Goal: Task Accomplishment & Management: Complete application form

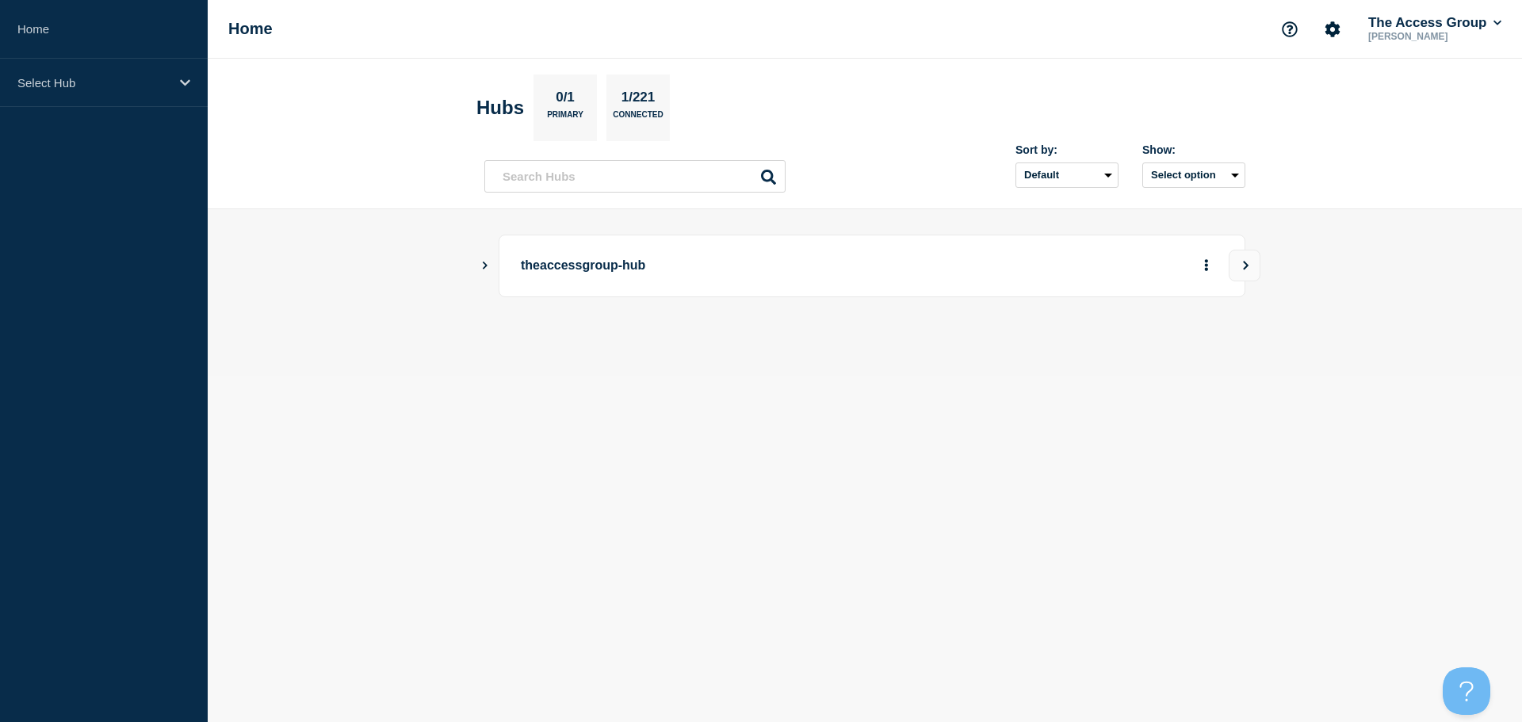
click at [479, 261] on main "theaccessgroup-hub" at bounding box center [865, 292] width 1314 height 166
click at [482, 261] on icon "Show Connected Hubs" at bounding box center [484, 265] width 10 height 8
click at [584, 259] on p "theaccessgroup-hub" at bounding box center [740, 265] width 438 height 29
click at [1135, 346] on button "See overview" at bounding box center [1151, 346] width 84 height 32
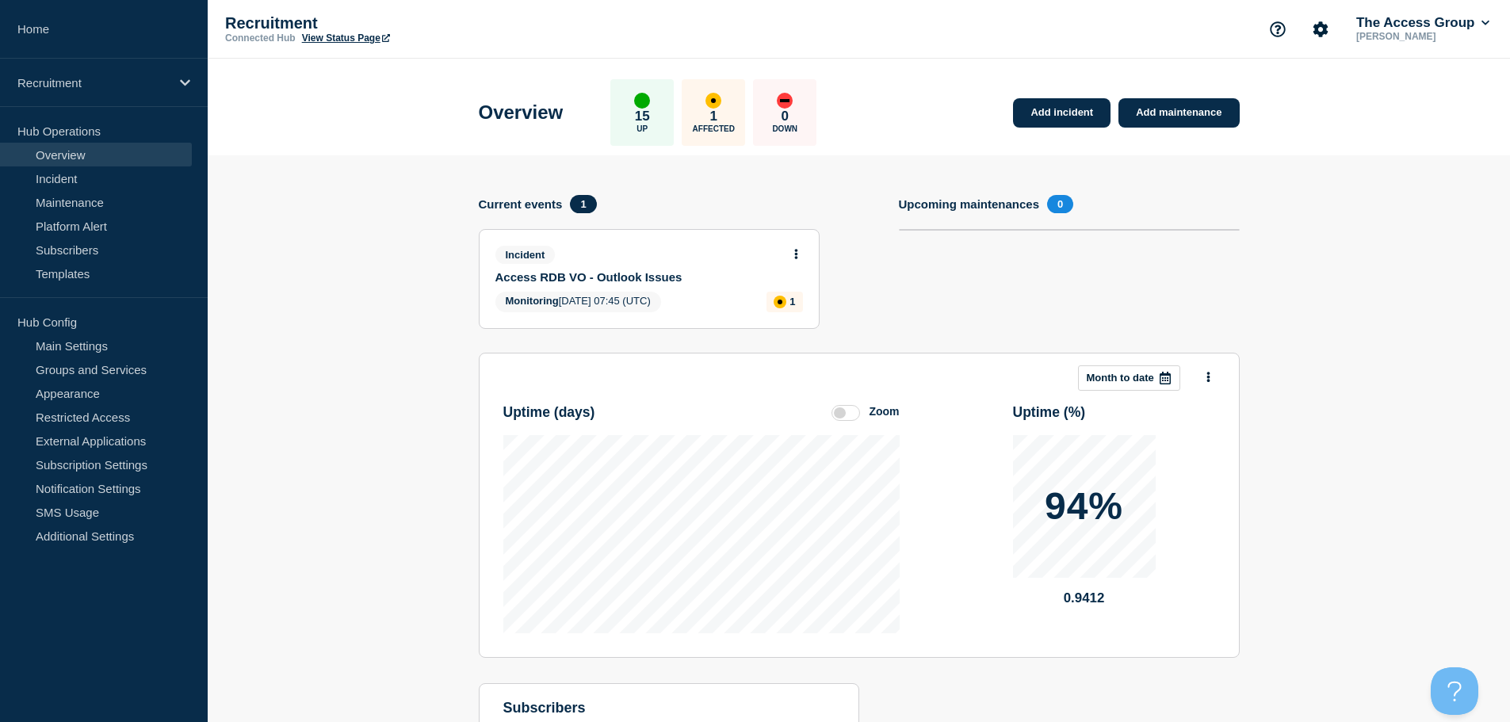
click at [643, 269] on div "Incident Access RDB VO - Outlook Issues" at bounding box center [642, 265] width 294 height 38
click at [613, 250] on div "Incident" at bounding box center [642, 255] width 294 height 18
click at [534, 252] on span "Incident" at bounding box center [525, 255] width 60 height 18
click at [594, 271] on link "Access RDB VO - Outlook Issues" at bounding box center [638, 276] width 286 height 13
click at [791, 254] on button at bounding box center [795, 254] width 13 height 13
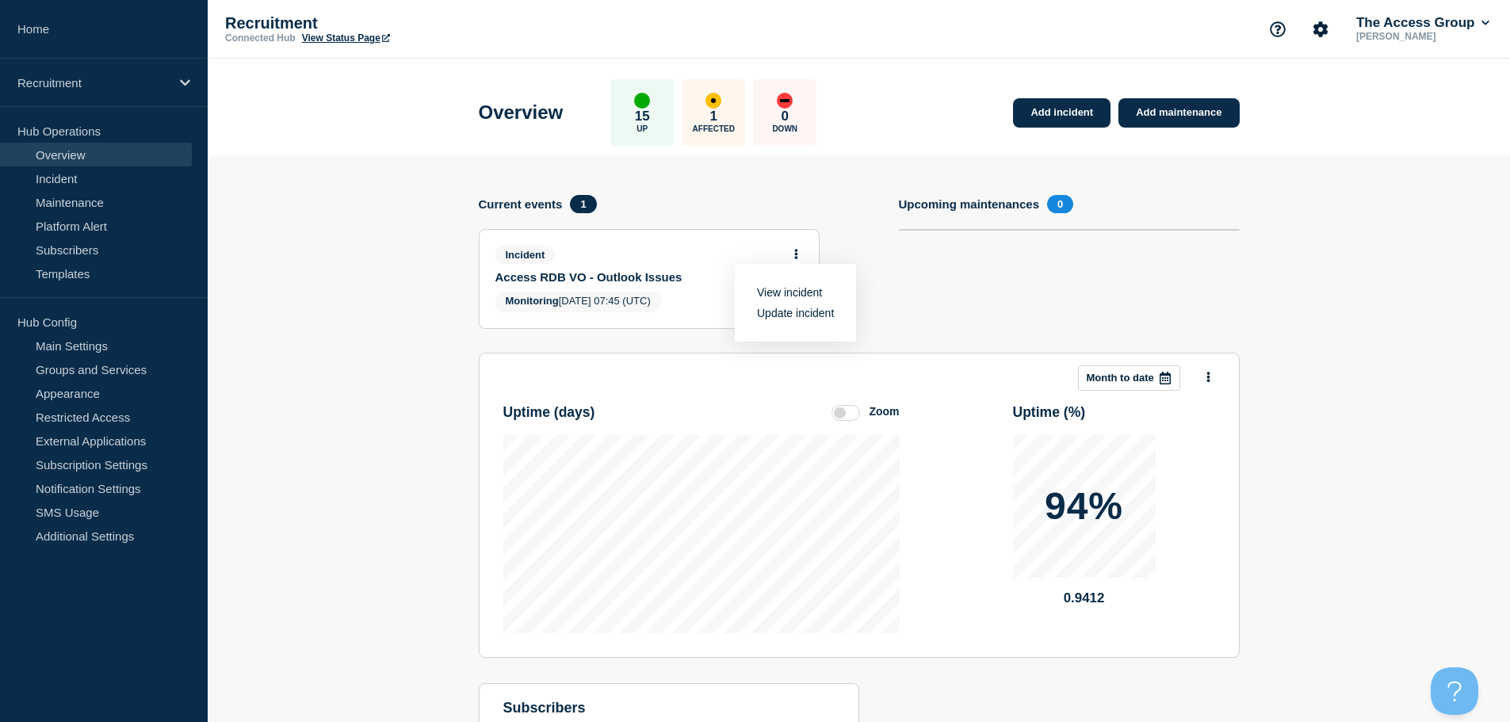
click at [801, 318] on link "Update incident" at bounding box center [795, 313] width 77 height 13
click at [800, 311] on link "Update incident" at bounding box center [795, 313] width 77 height 13
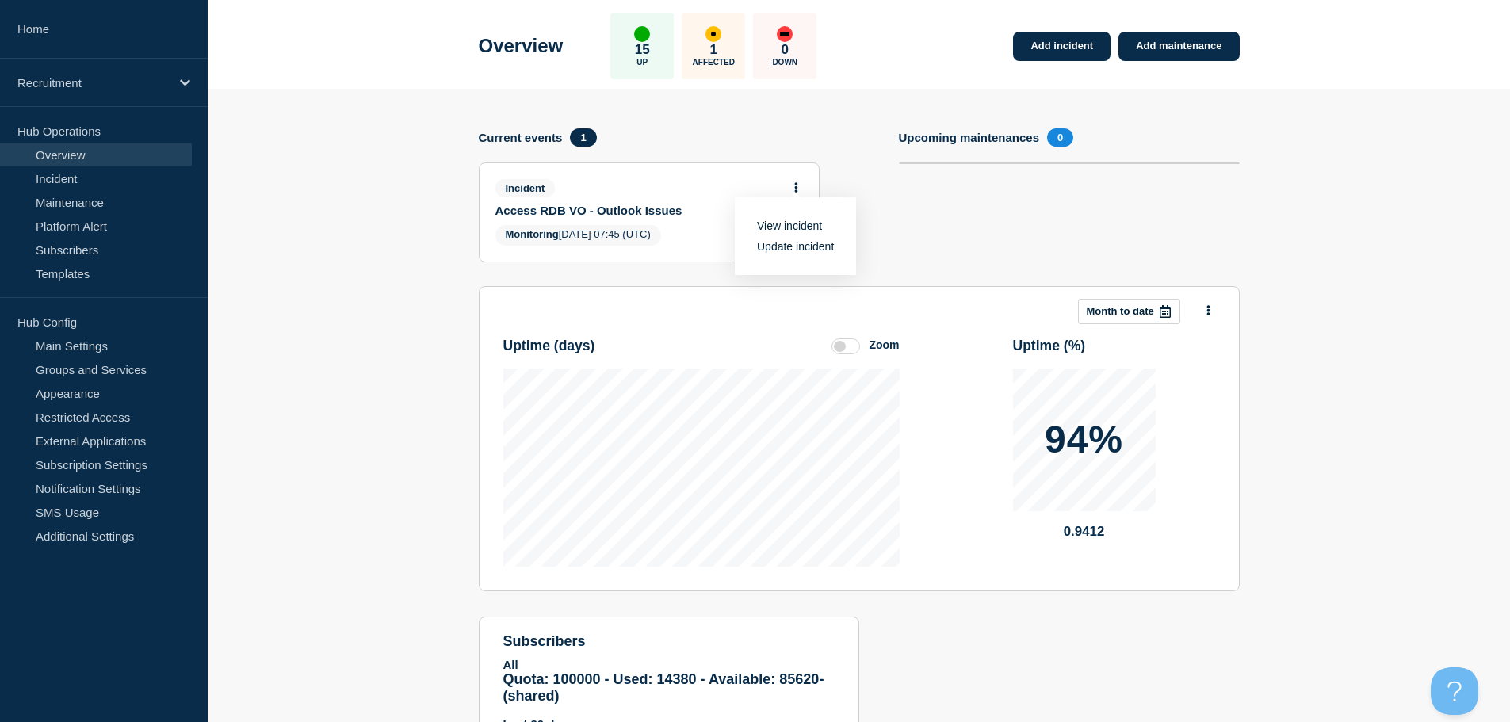
scroll to position [156, 0]
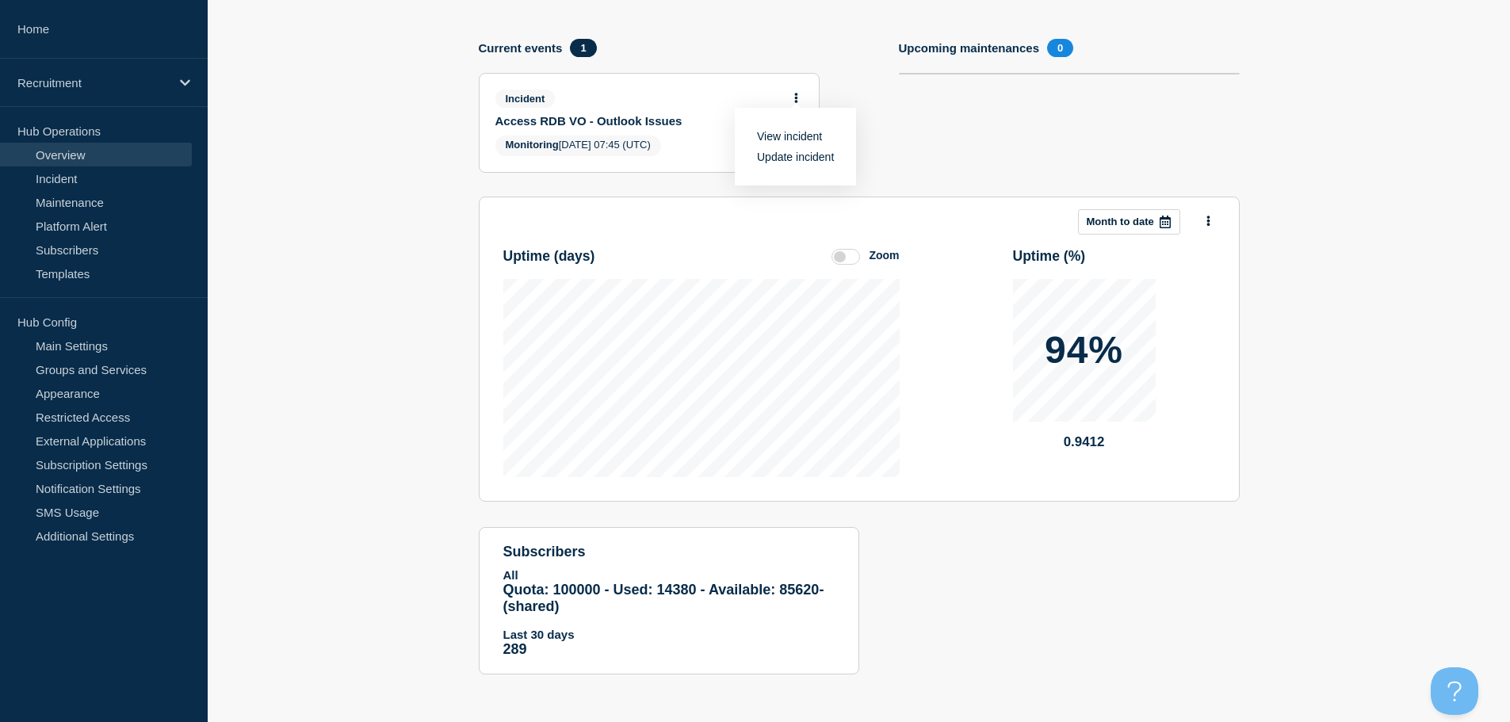
click at [782, 159] on link "Update incident" at bounding box center [795, 157] width 77 height 13
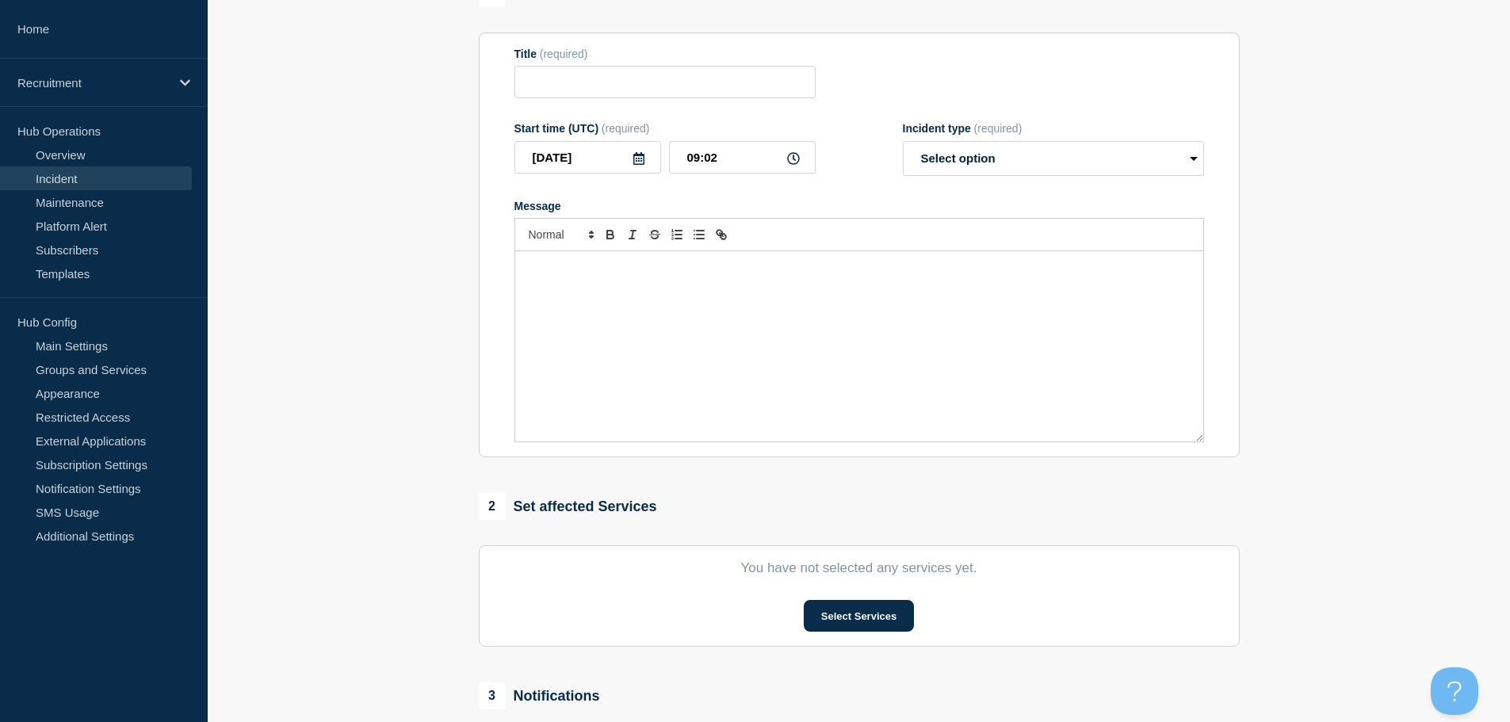
type input "Access RDB VO - Outlook Issues"
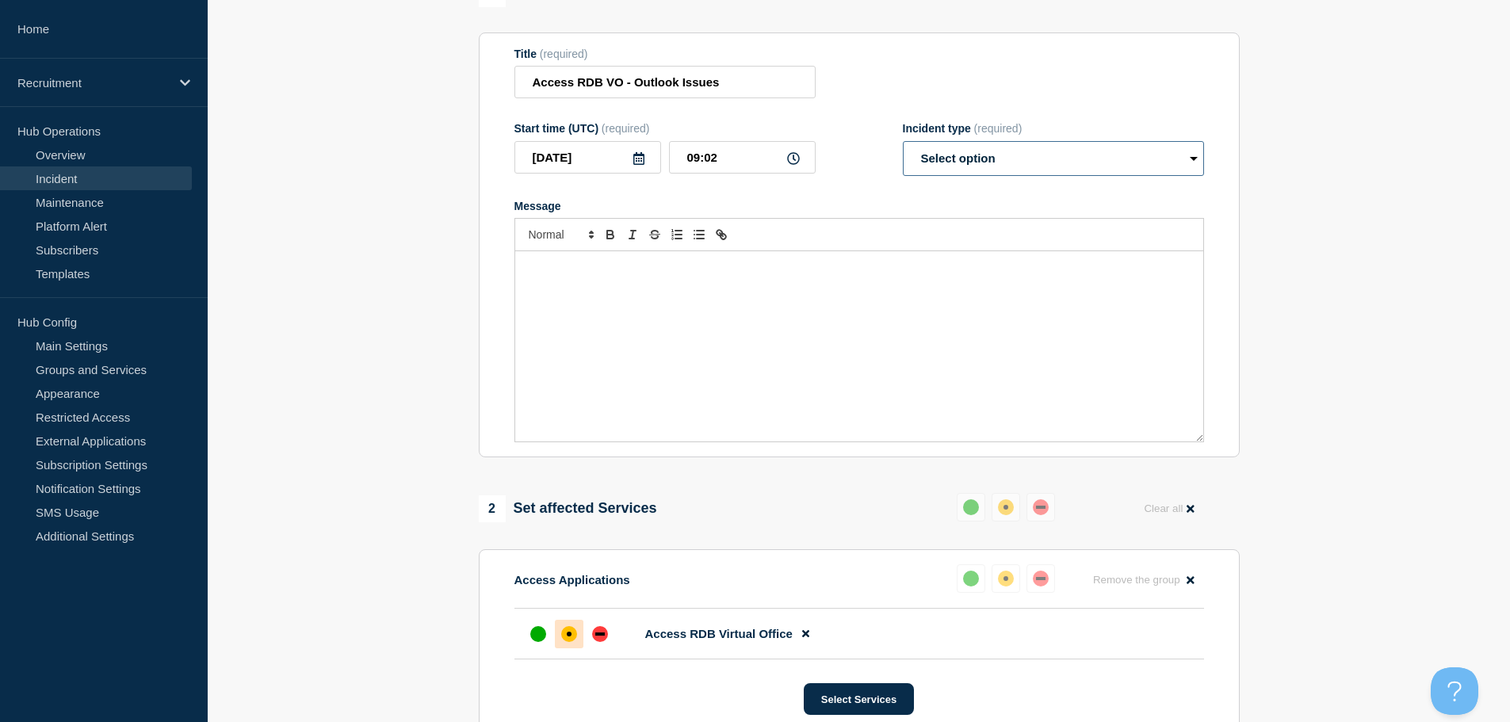
click at [1067, 176] on select "Select option Investigating Identified Monitoring Resolved" at bounding box center [1053, 158] width 301 height 35
select select "resolved"
click at [903, 170] on select "Select option Investigating Identified Monitoring Resolved" at bounding box center [1053, 158] width 301 height 35
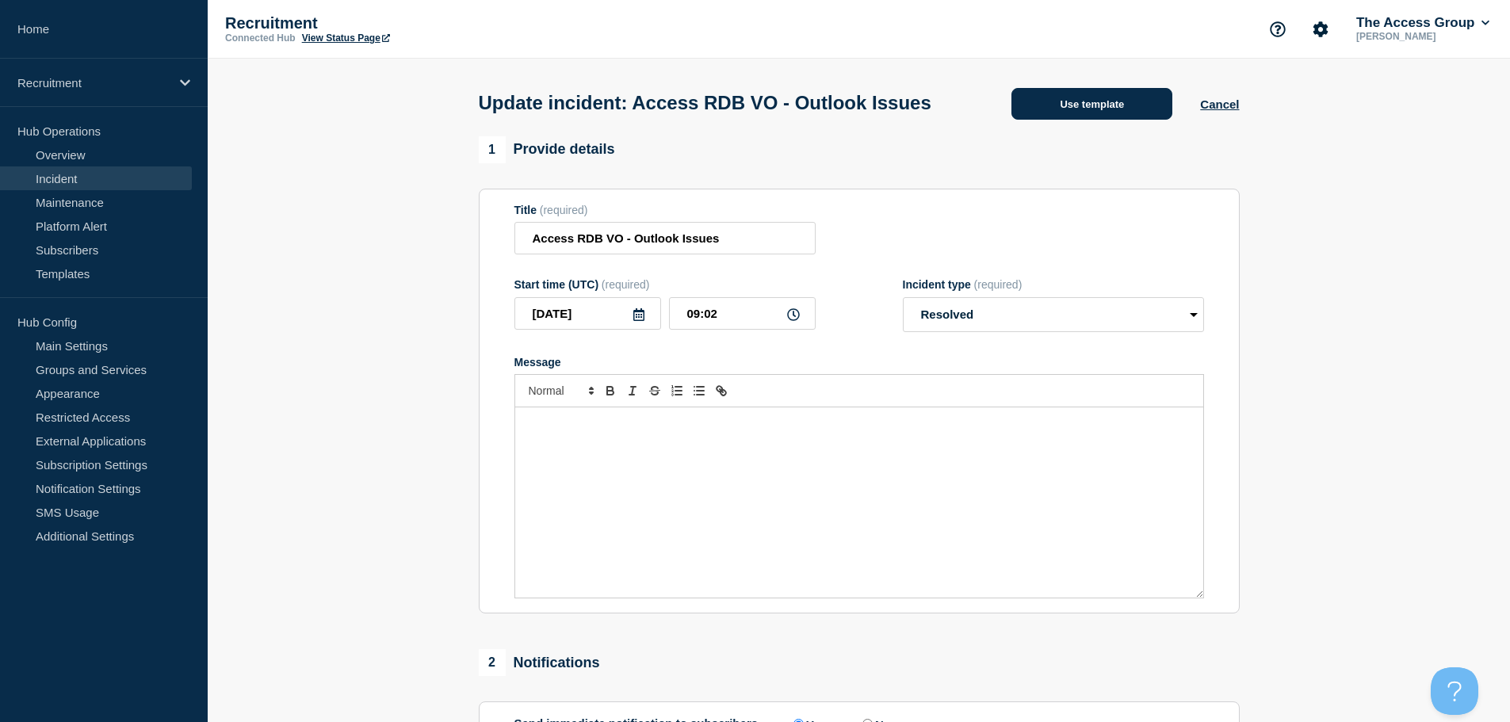
click at [1133, 120] on button "Use template" at bounding box center [1091, 104] width 161 height 32
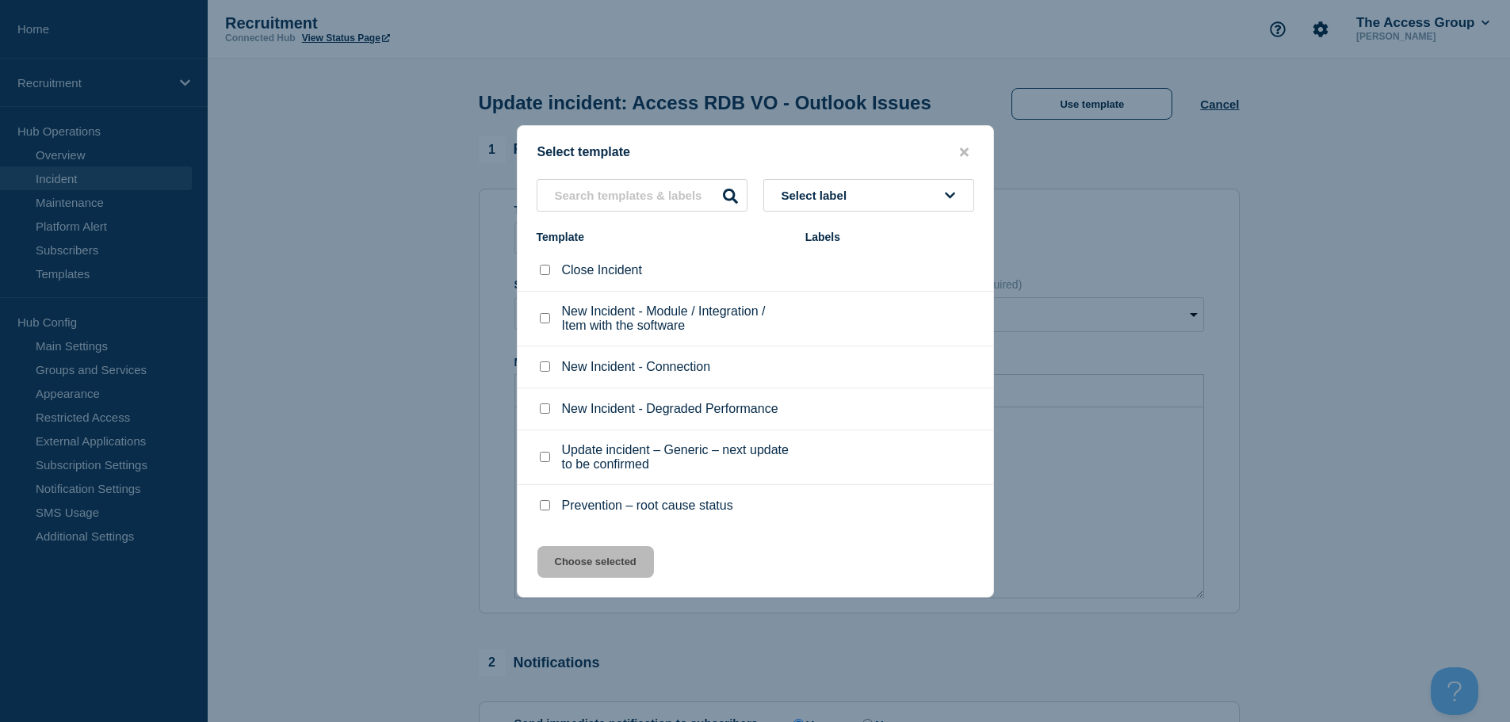
click at [544, 278] on div at bounding box center [545, 270] width 16 height 16
click at [535, 269] on li "Close Incident" at bounding box center [754, 271] width 475 height 42
click at [544, 273] on input "Close Incident checkbox" at bounding box center [545, 270] width 10 height 10
checkbox input "true"
click at [612, 559] on button "Choose selected" at bounding box center [595, 562] width 116 height 32
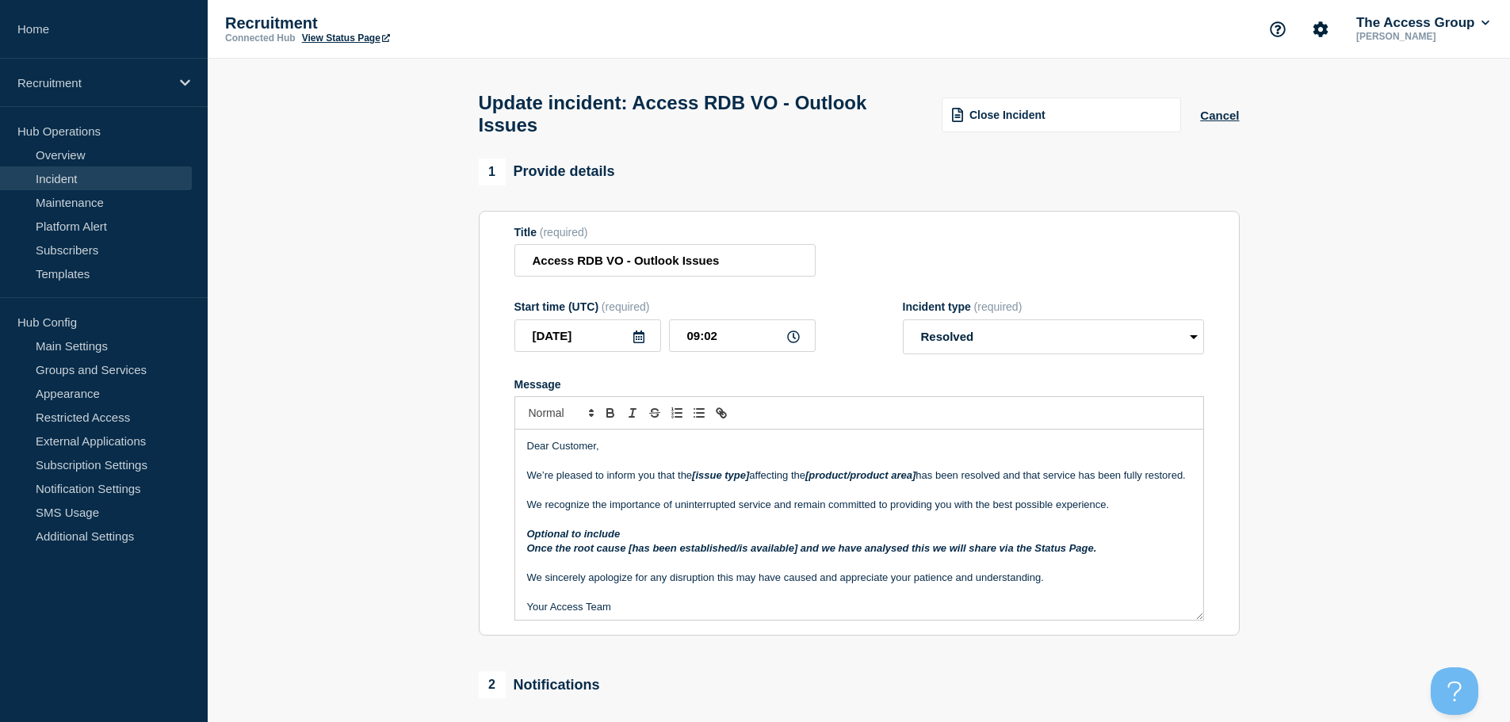
click at [691, 480] on p "We’re pleased to inform you that the [issue type] affecting the [product/produc…" at bounding box center [859, 475] width 664 height 14
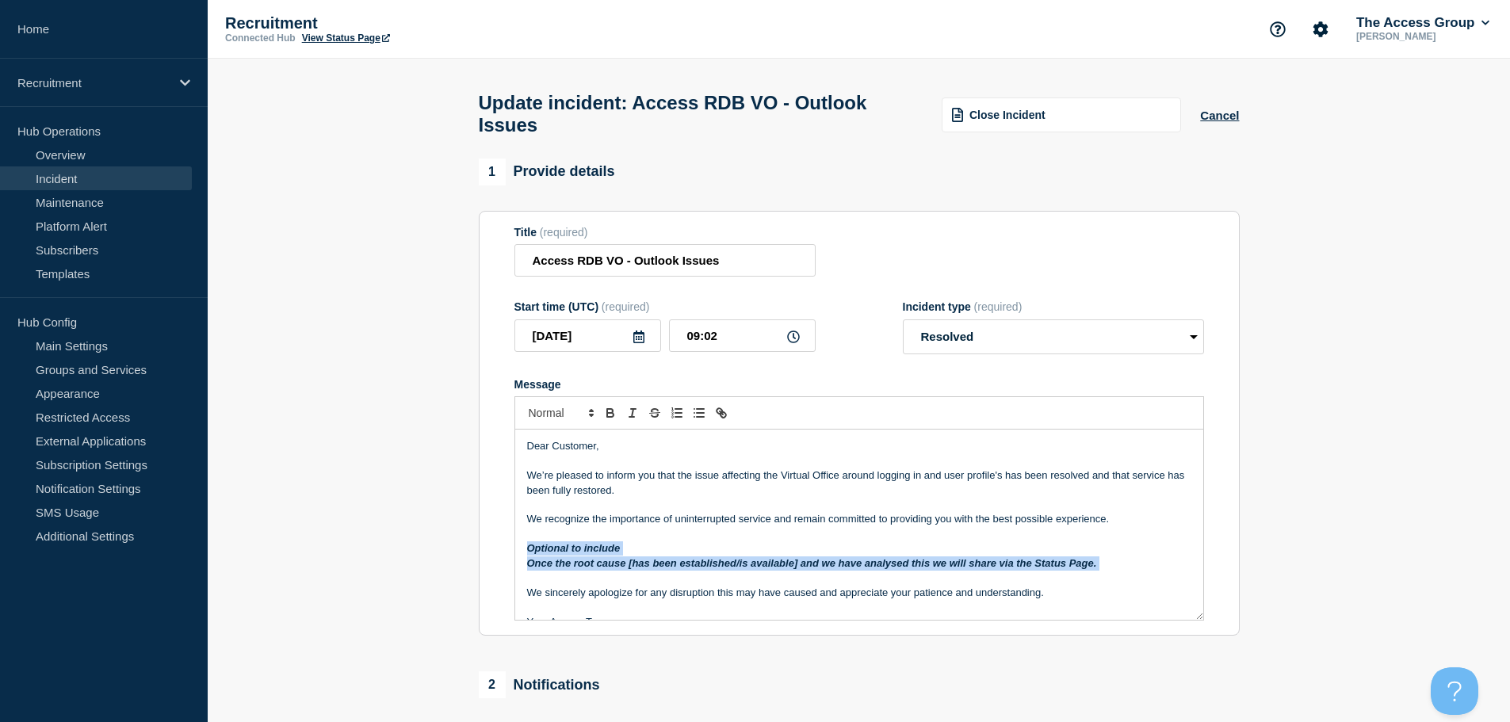
drag, startPoint x: 1123, startPoint y: 569, endPoint x: 521, endPoint y: 552, distance: 602.5
click at [521, 552] on div "Dear Customer, We’re pleased to inform you that the issue affecting the Virtual…" at bounding box center [859, 525] width 688 height 190
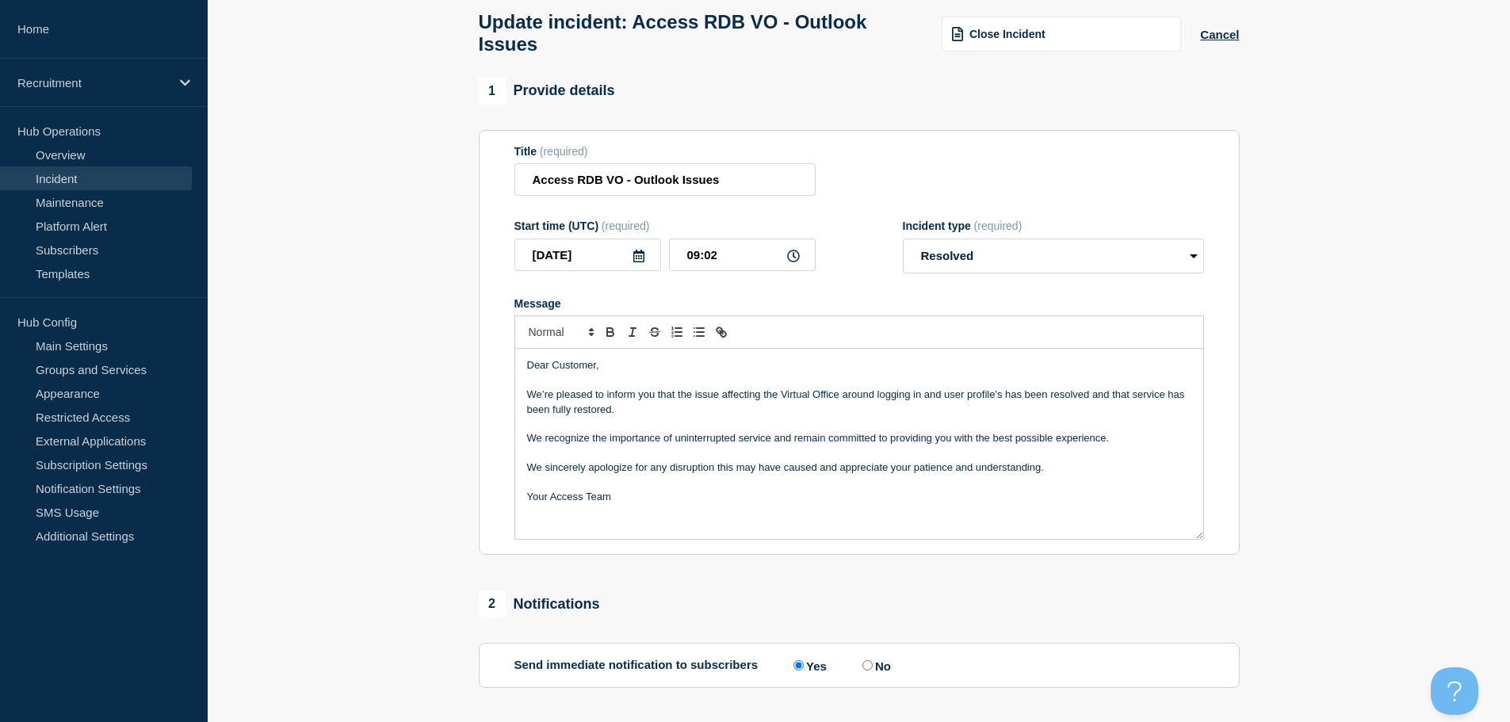
scroll to position [158, 0]
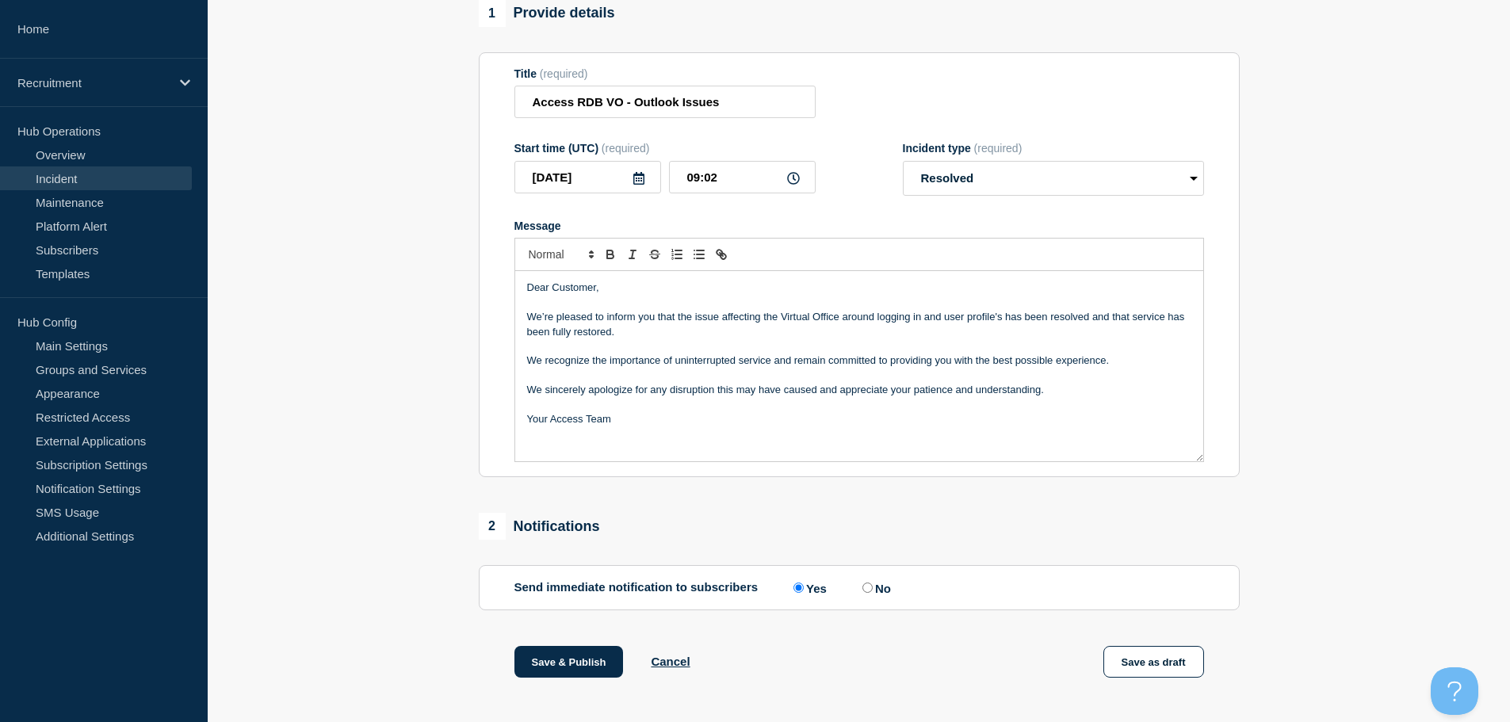
click at [529, 412] on p "Message" at bounding box center [859, 405] width 664 height 14
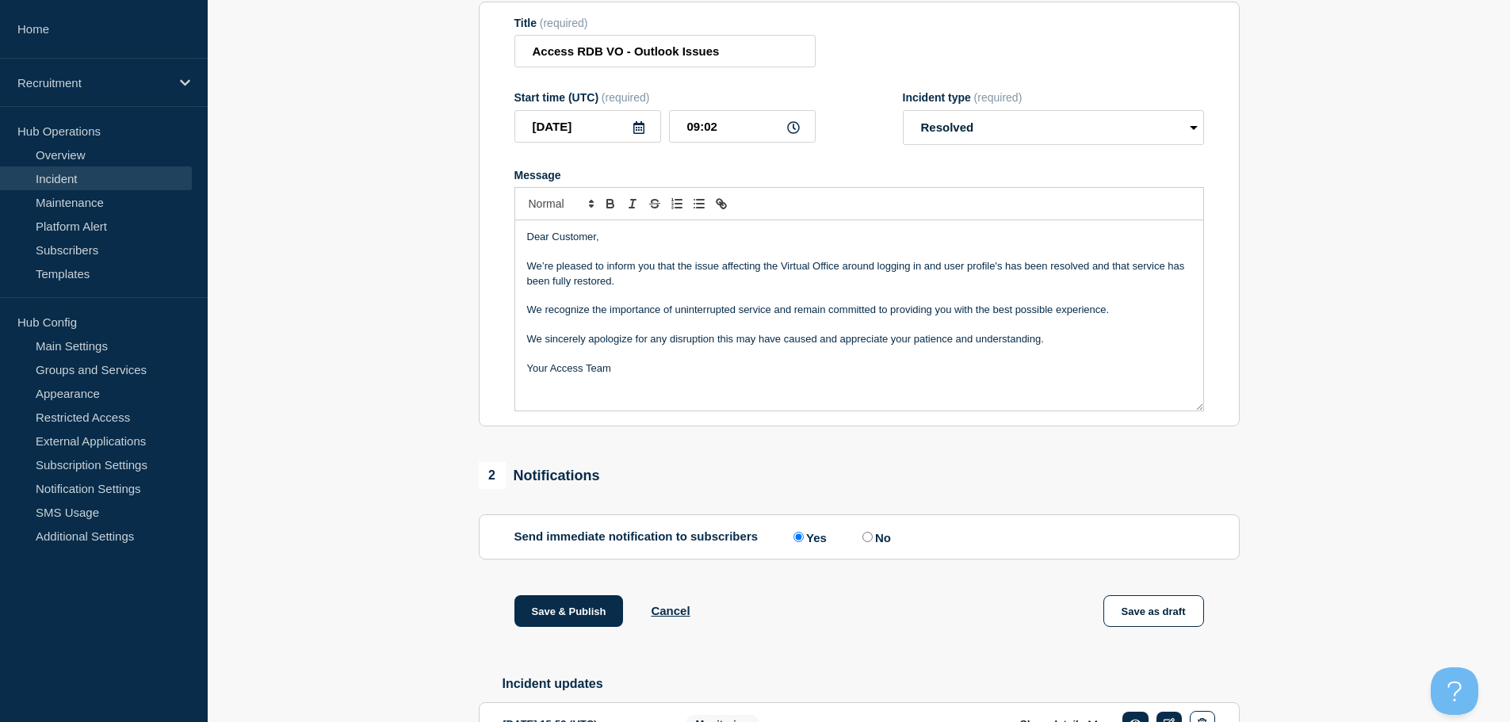
scroll to position [396, 0]
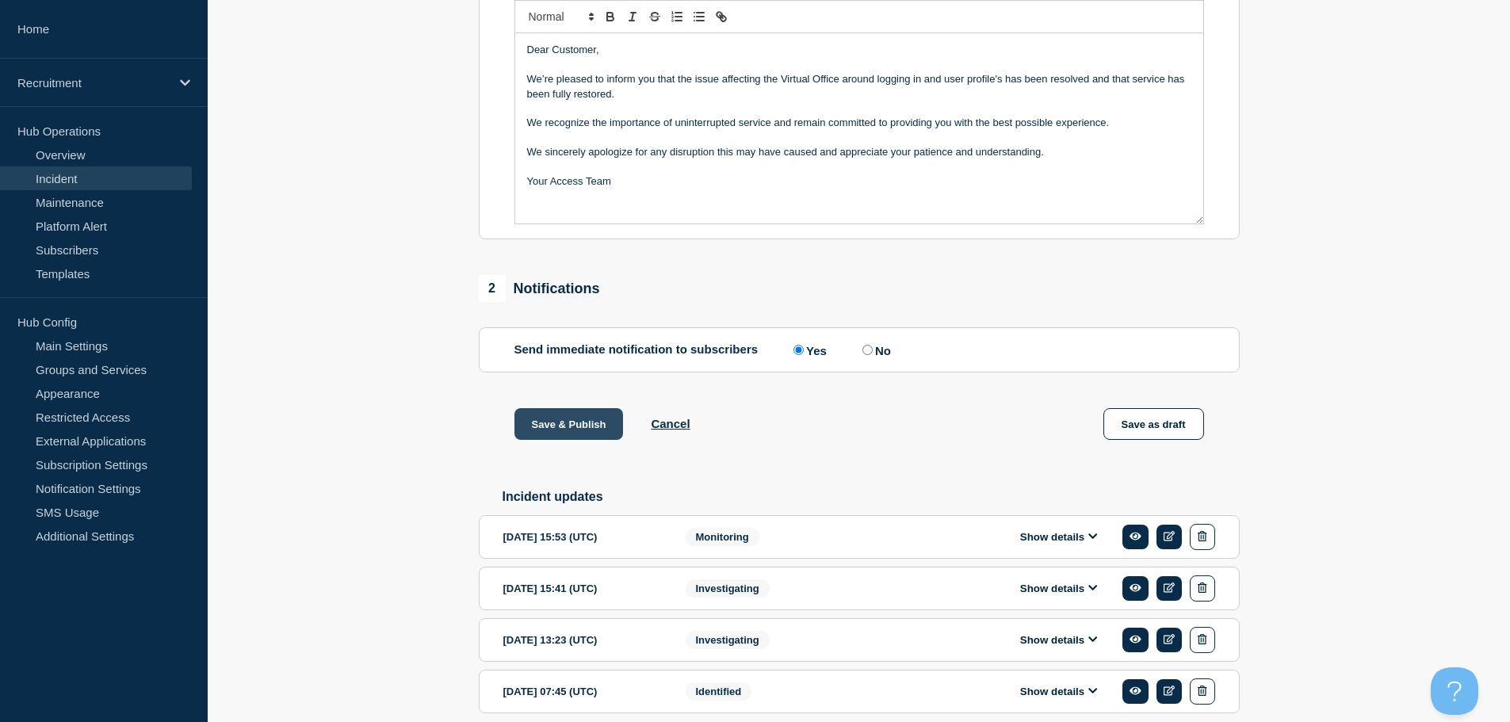
click at [559, 425] on button "Save & Publish" at bounding box center [568, 424] width 109 height 32
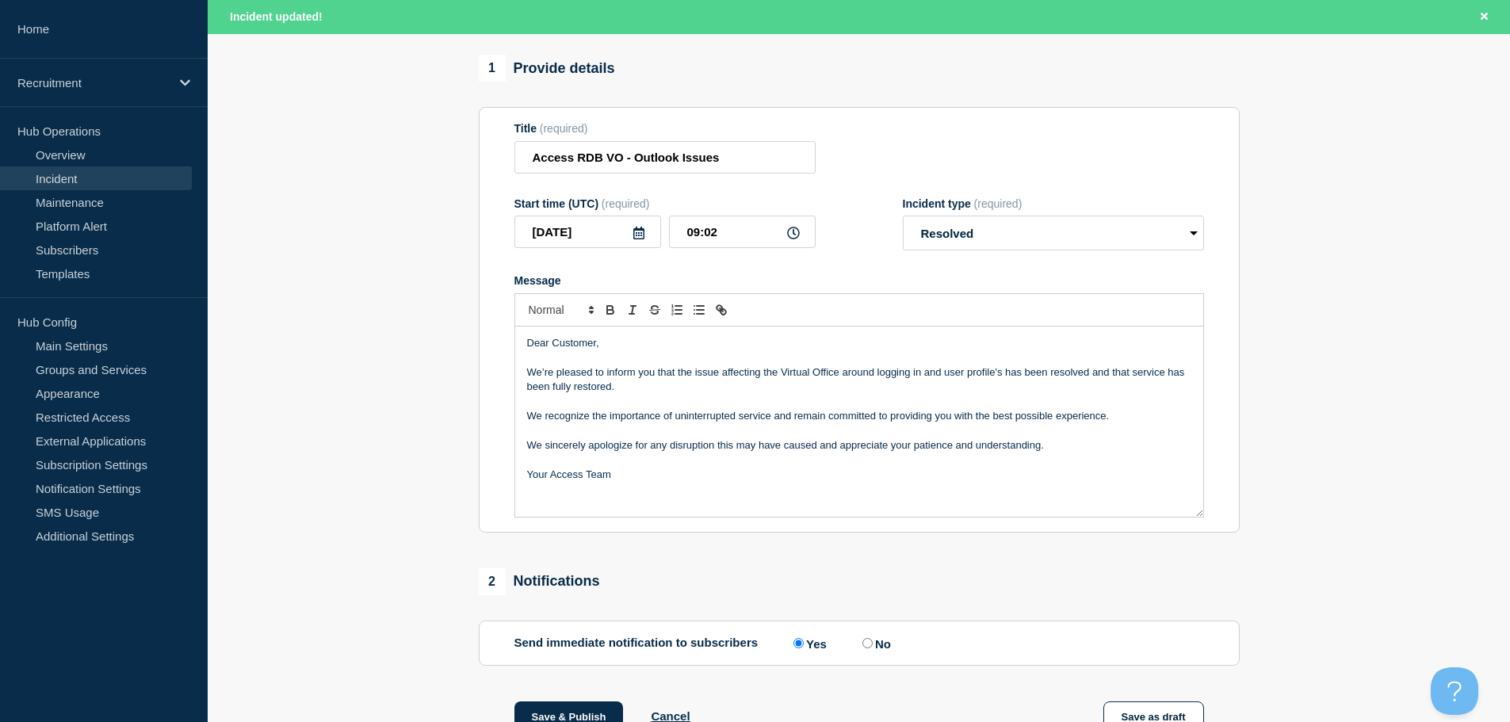
scroll to position [0, 0]
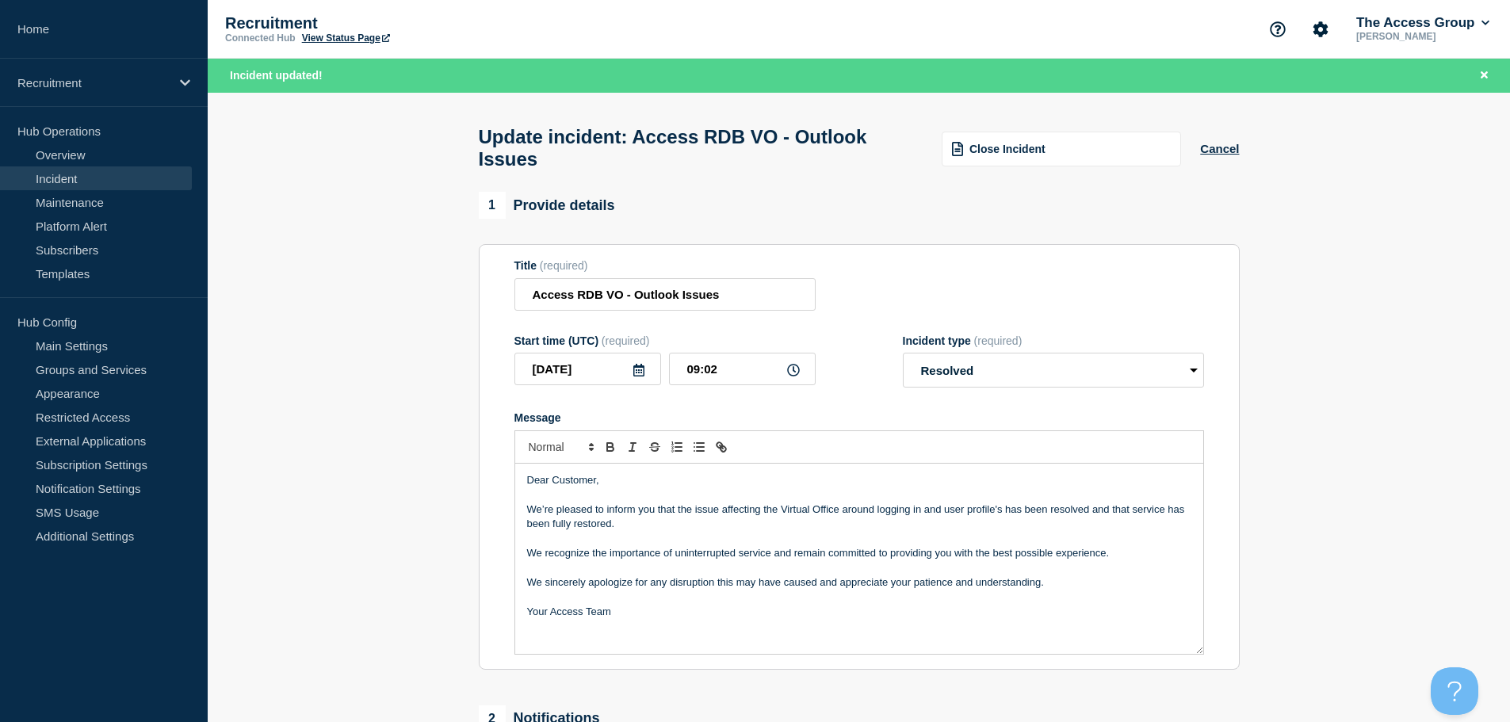
click at [66, 182] on link "Incident" at bounding box center [96, 178] width 192 height 24
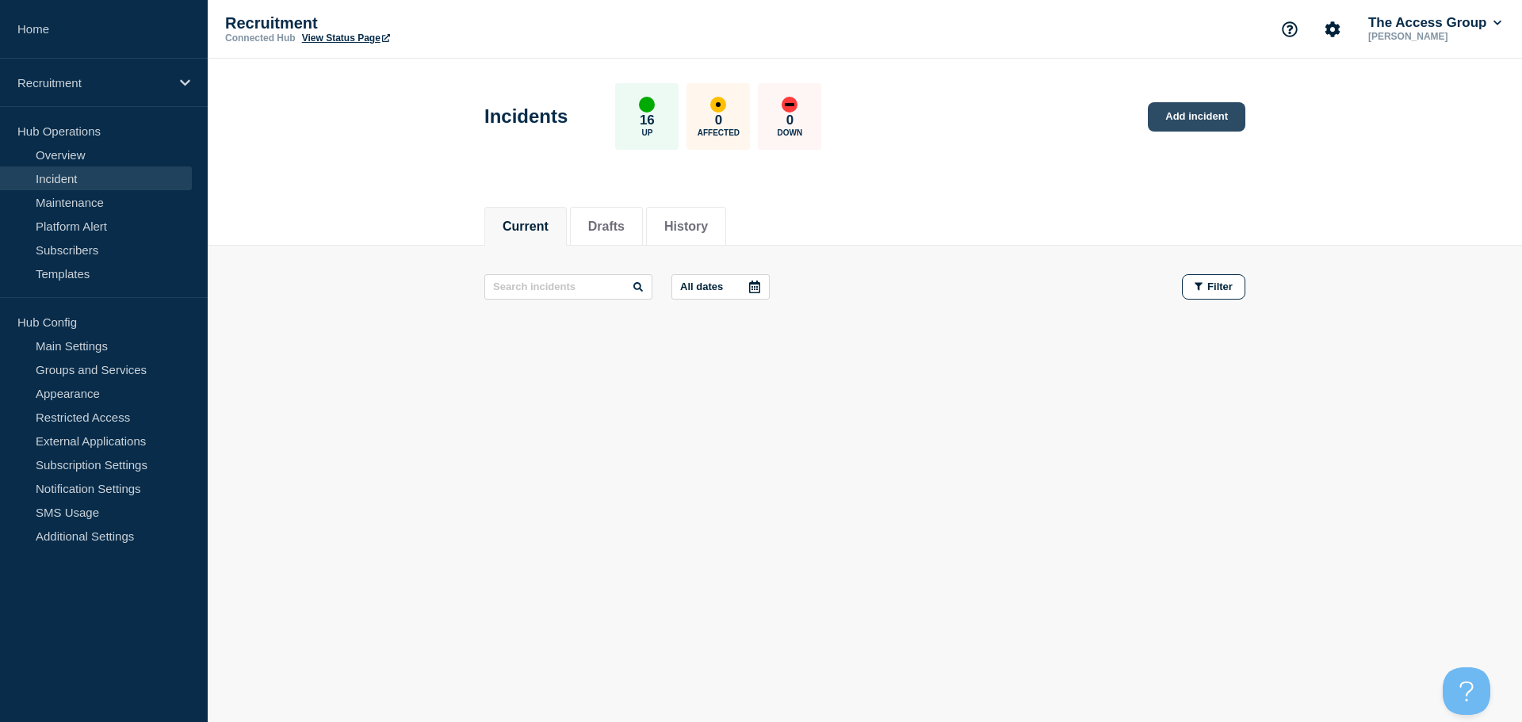
click at [1184, 113] on link "Add incident" at bounding box center [1195, 116] width 97 height 29
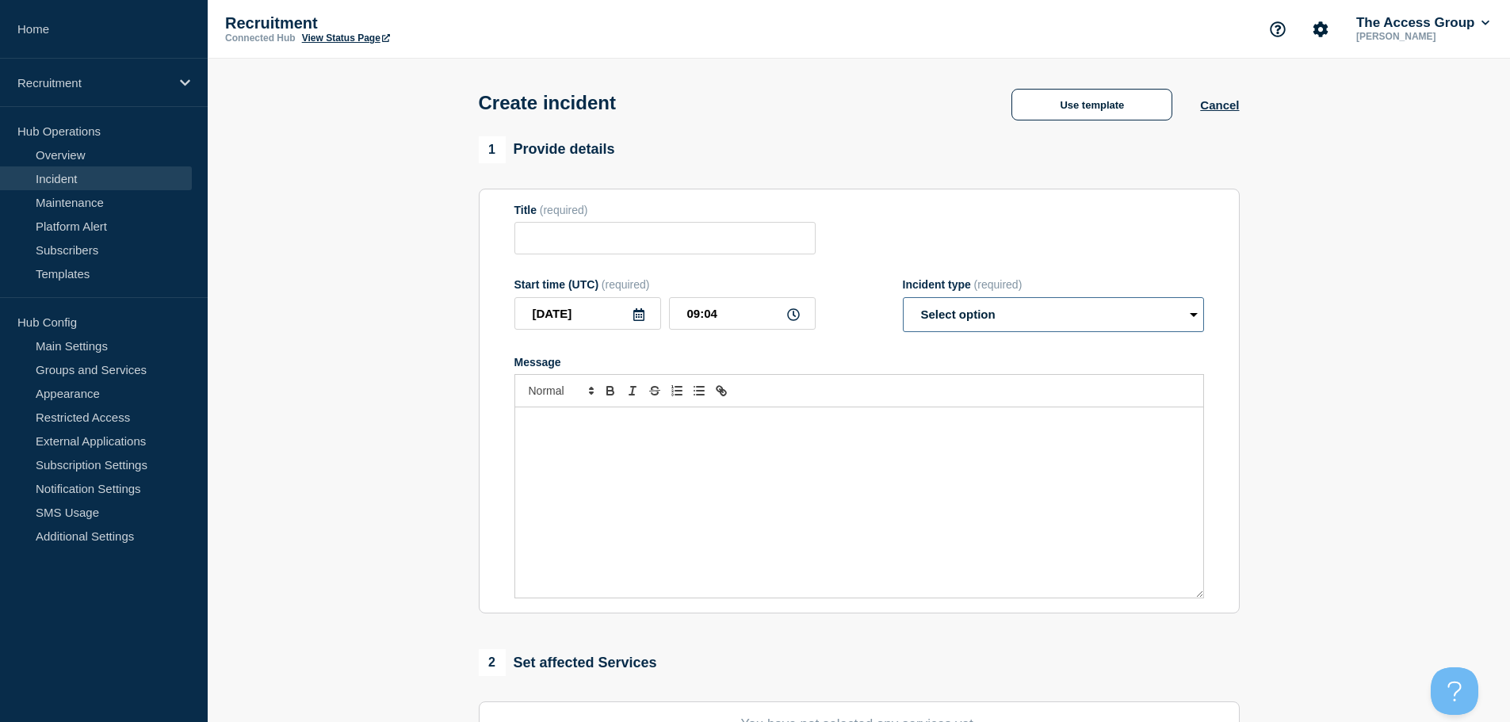
click at [1041, 322] on select "Select option Investigating Identified Monitoring" at bounding box center [1053, 314] width 301 height 35
click at [1088, 102] on button "Use template" at bounding box center [1091, 105] width 161 height 32
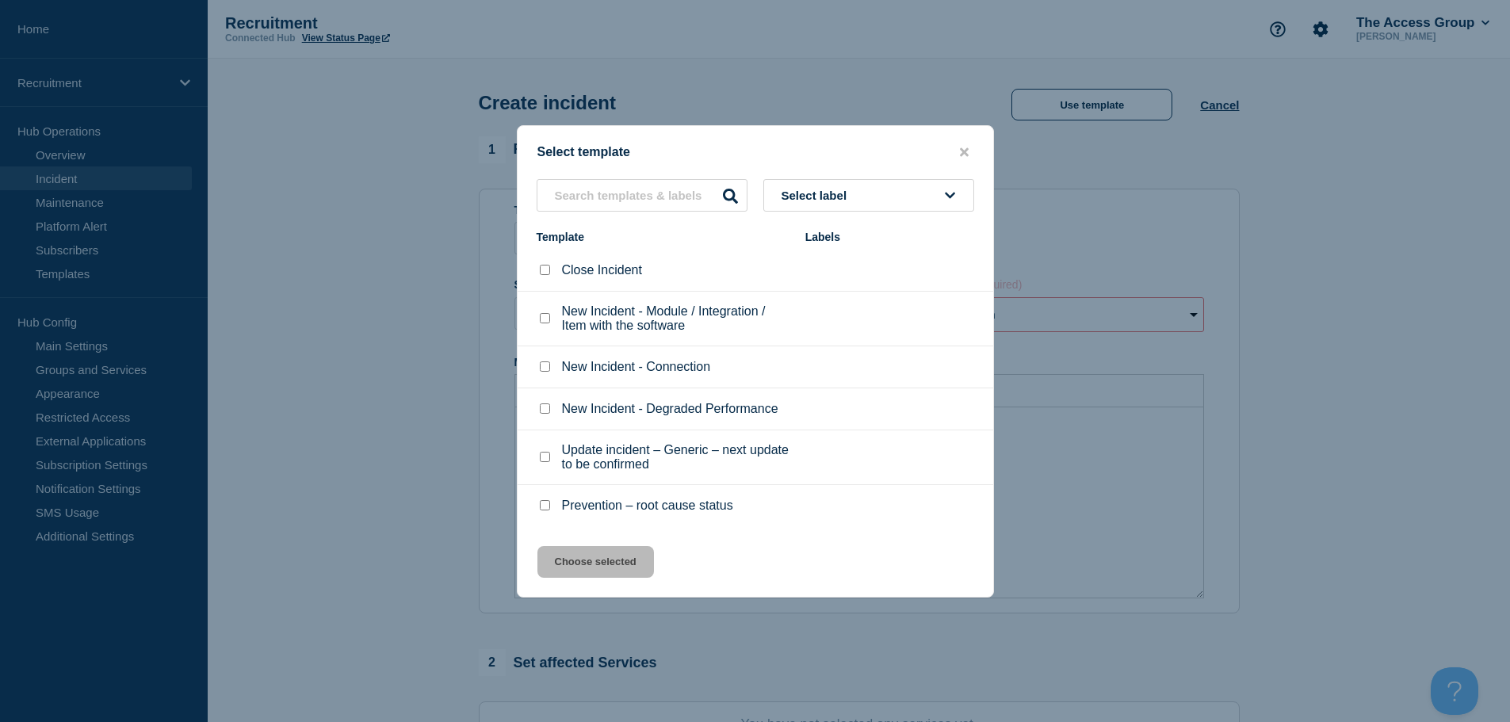
click at [543, 366] on input "New Incident - Connection checkbox" at bounding box center [545, 366] width 10 height 10
checkbox input "true"
click at [635, 565] on button "Choose selected" at bounding box center [595, 562] width 116 height 32
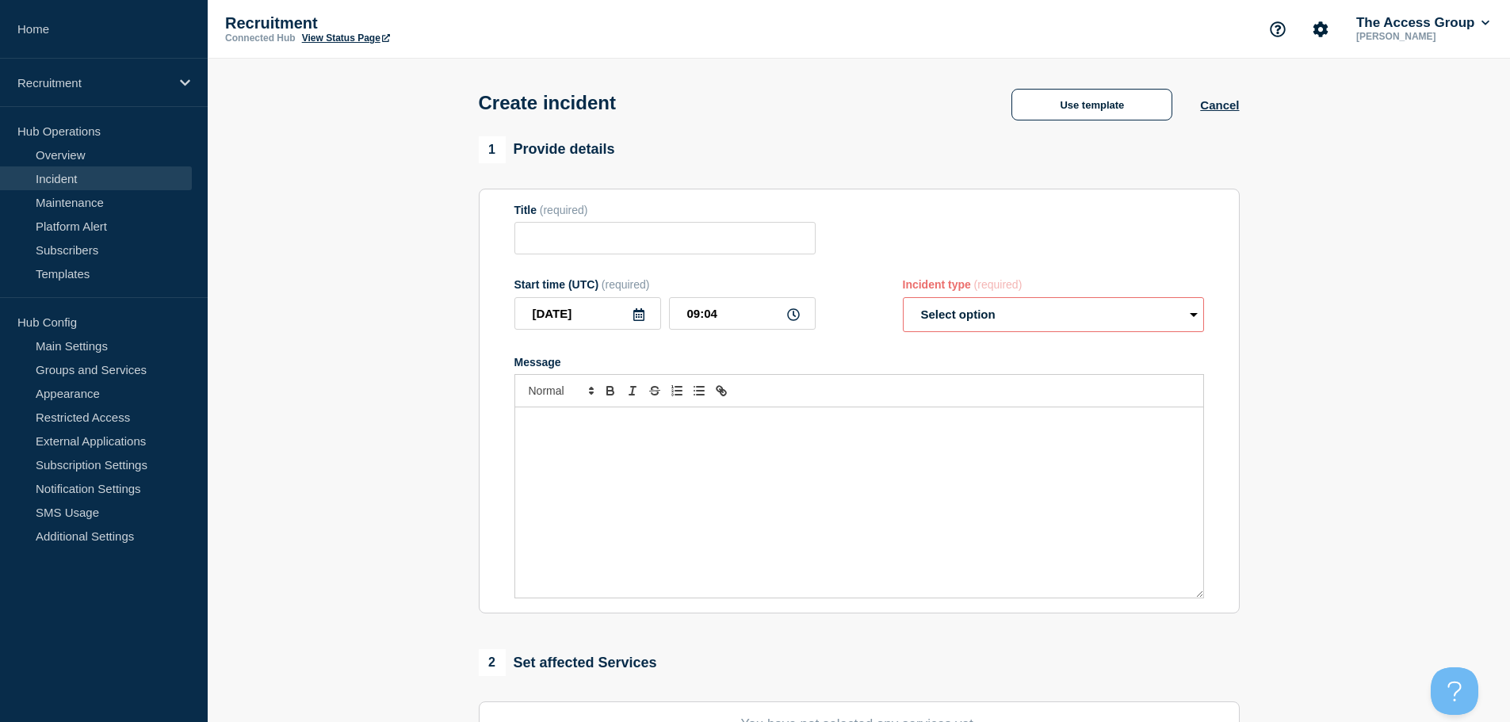
type input "New Incident - Connection"
select select "identified"
radio input "false"
radio input "true"
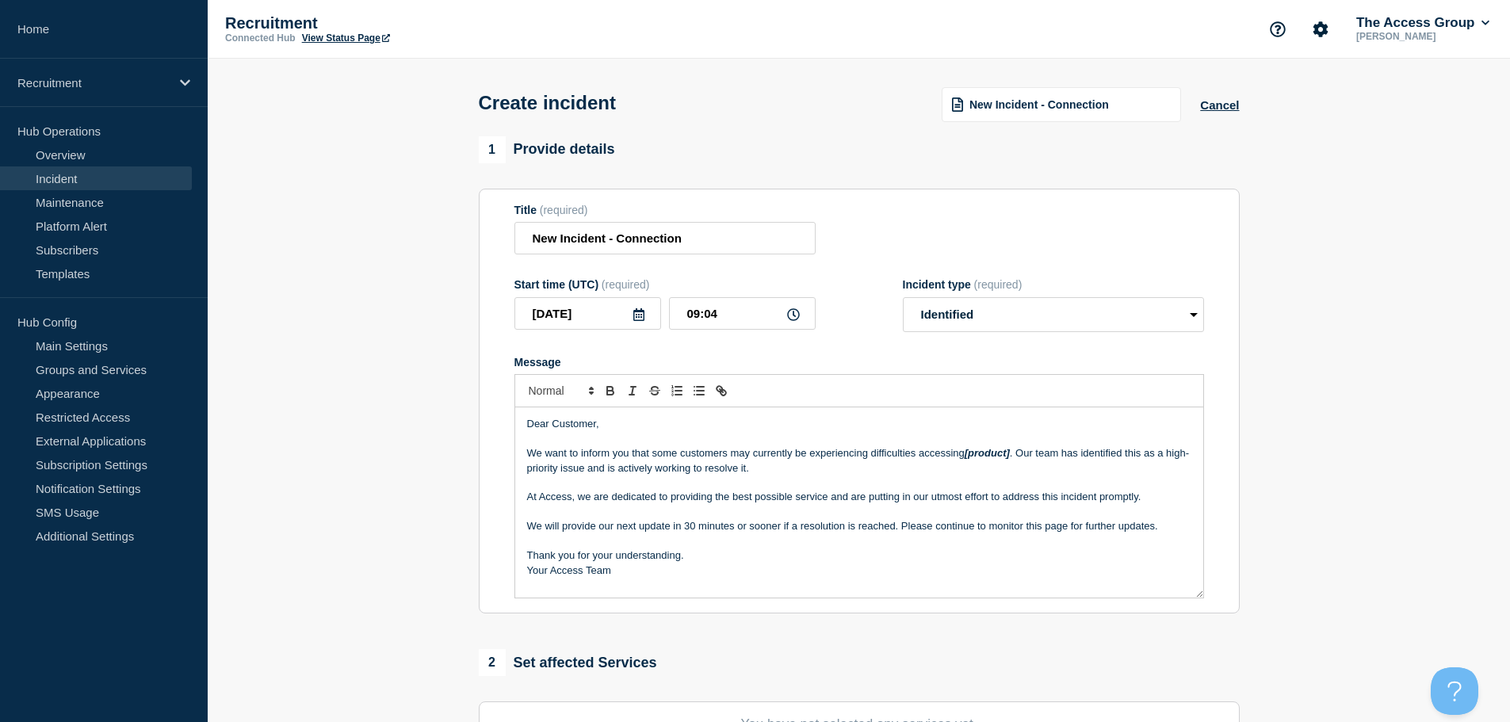
click at [965, 456] on p "We want to inform you that some customers may currently be experiencing difficu…" at bounding box center [859, 460] width 664 height 29
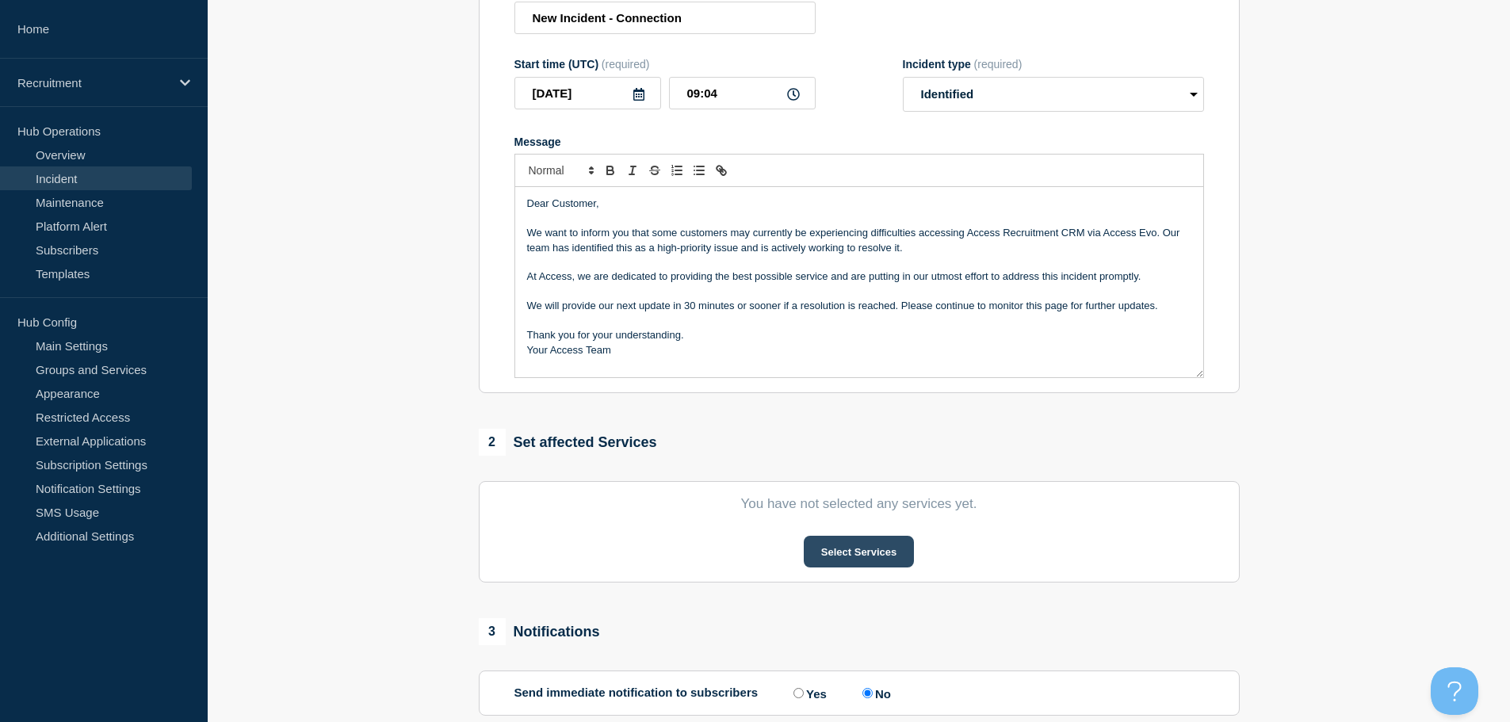
scroll to position [238, 0]
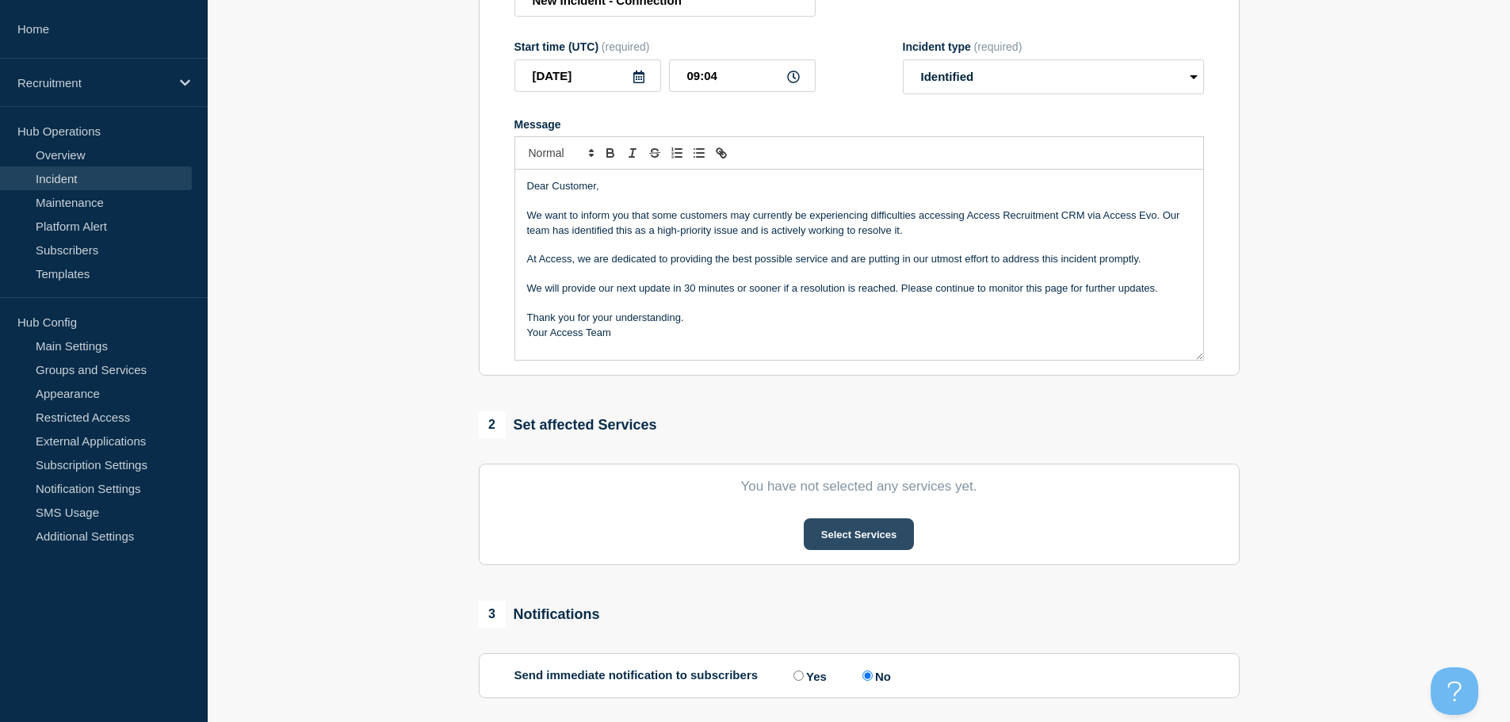
click at [888, 542] on button "Select Services" at bounding box center [859, 534] width 110 height 32
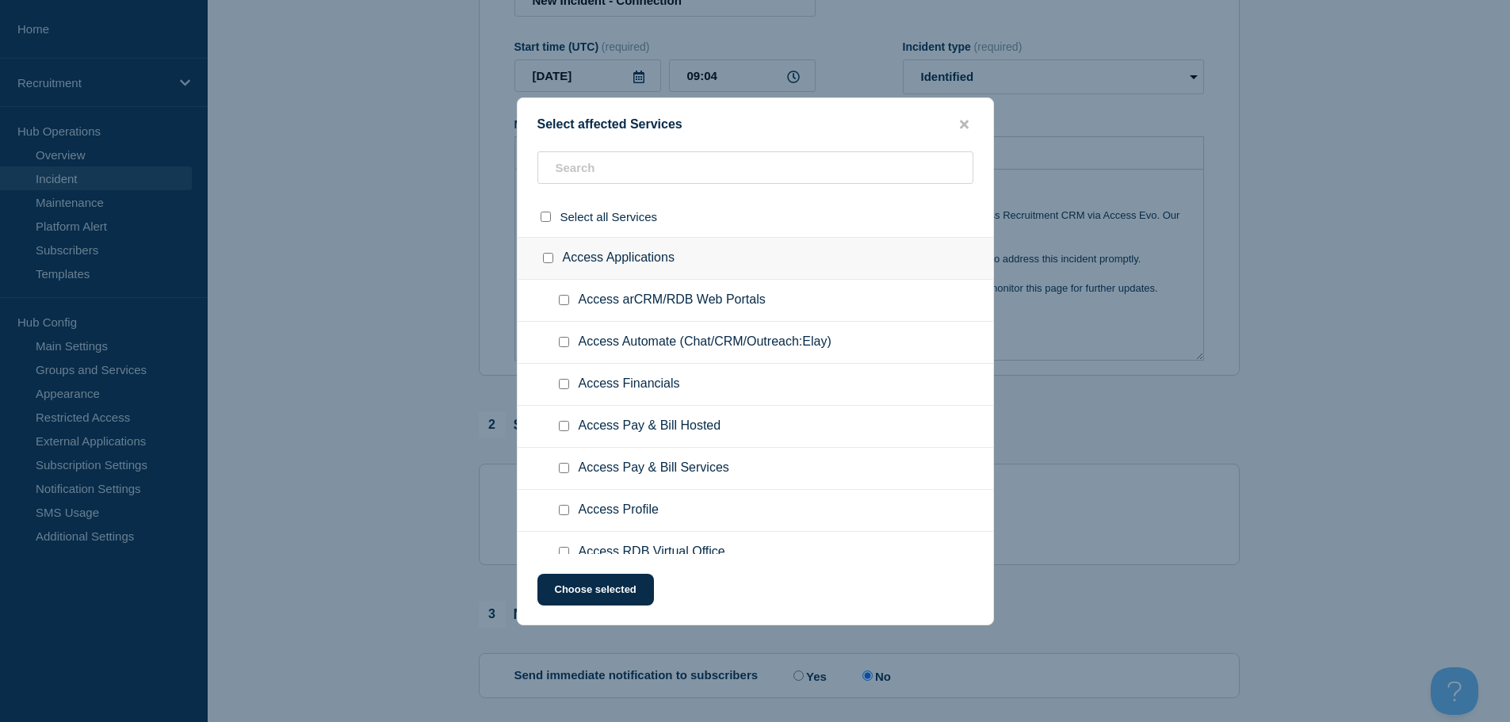
click at [641, 323] on ul "Access Automate (Chat/CRM/Outreach:Elay)" at bounding box center [754, 343] width 475 height 42
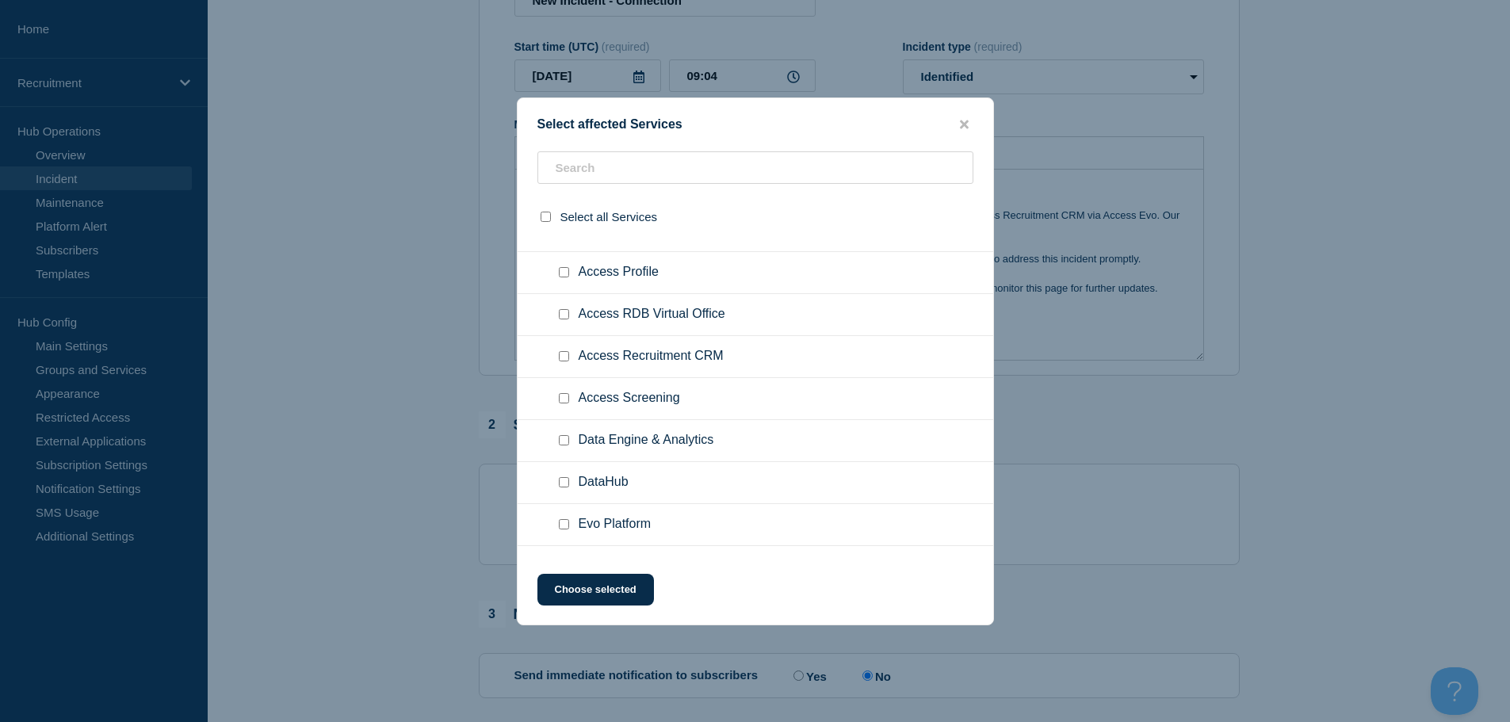
click at [568, 357] on input "Access Recruitment CRM checkbox" at bounding box center [564, 356] width 10 height 10
checkbox input "true"
click at [609, 590] on button "Choose selected" at bounding box center [595, 590] width 116 height 32
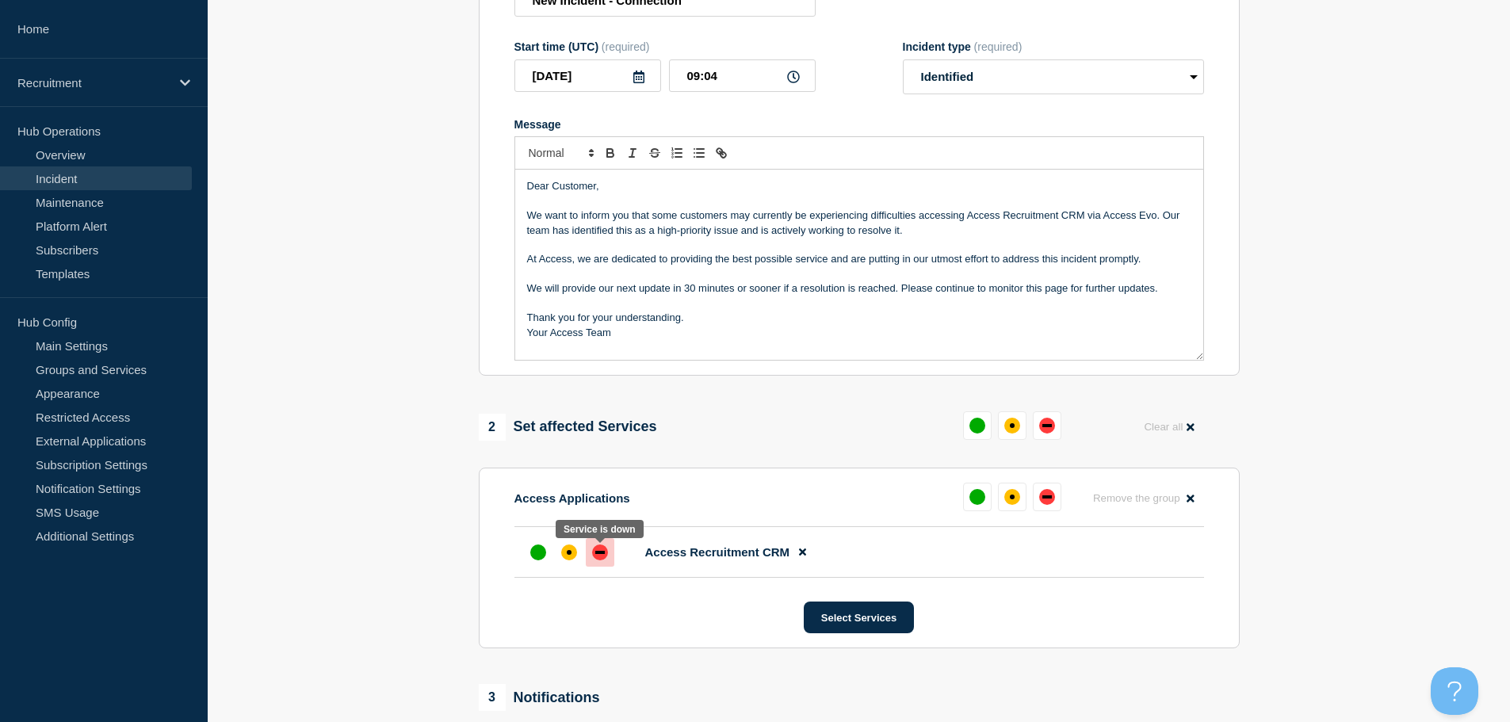
click at [603, 559] on div "down" at bounding box center [600, 552] width 16 height 16
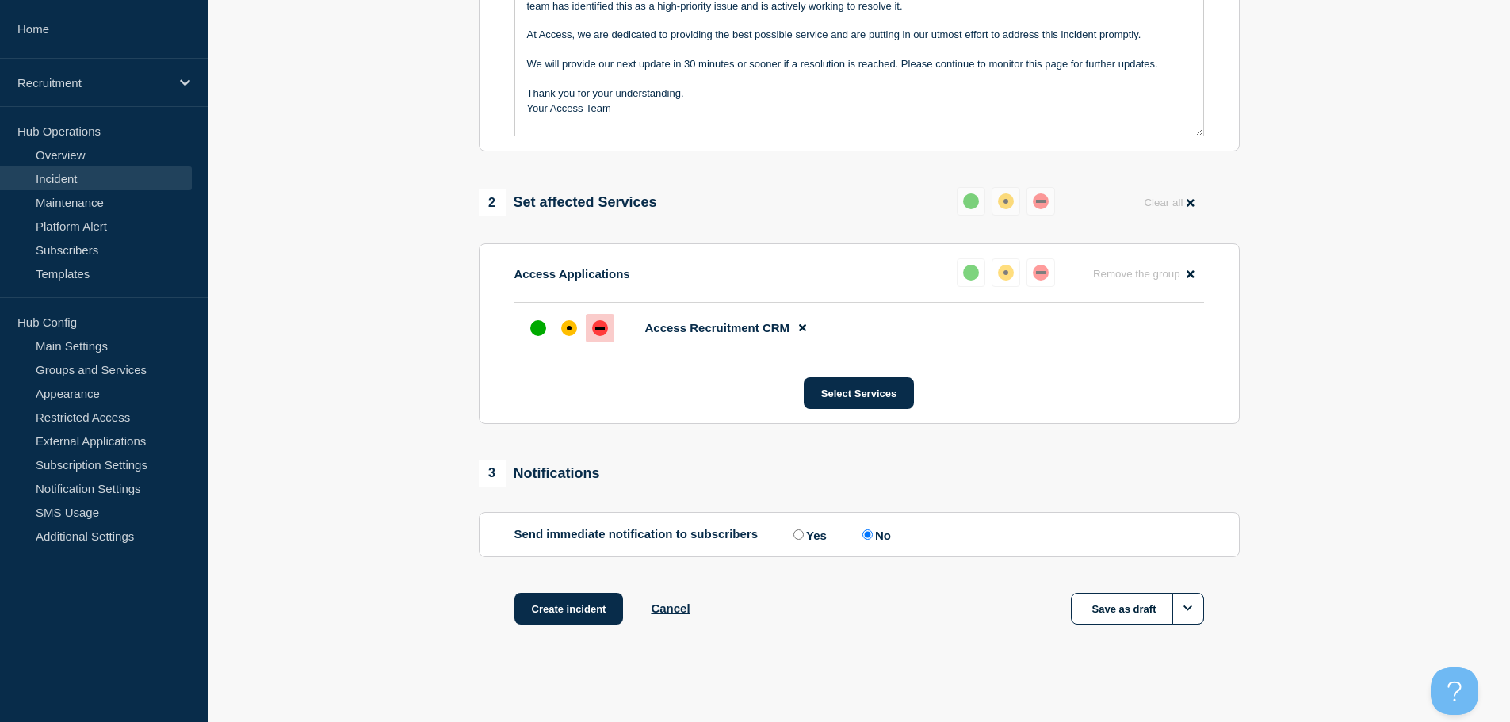
scroll to position [472, 0]
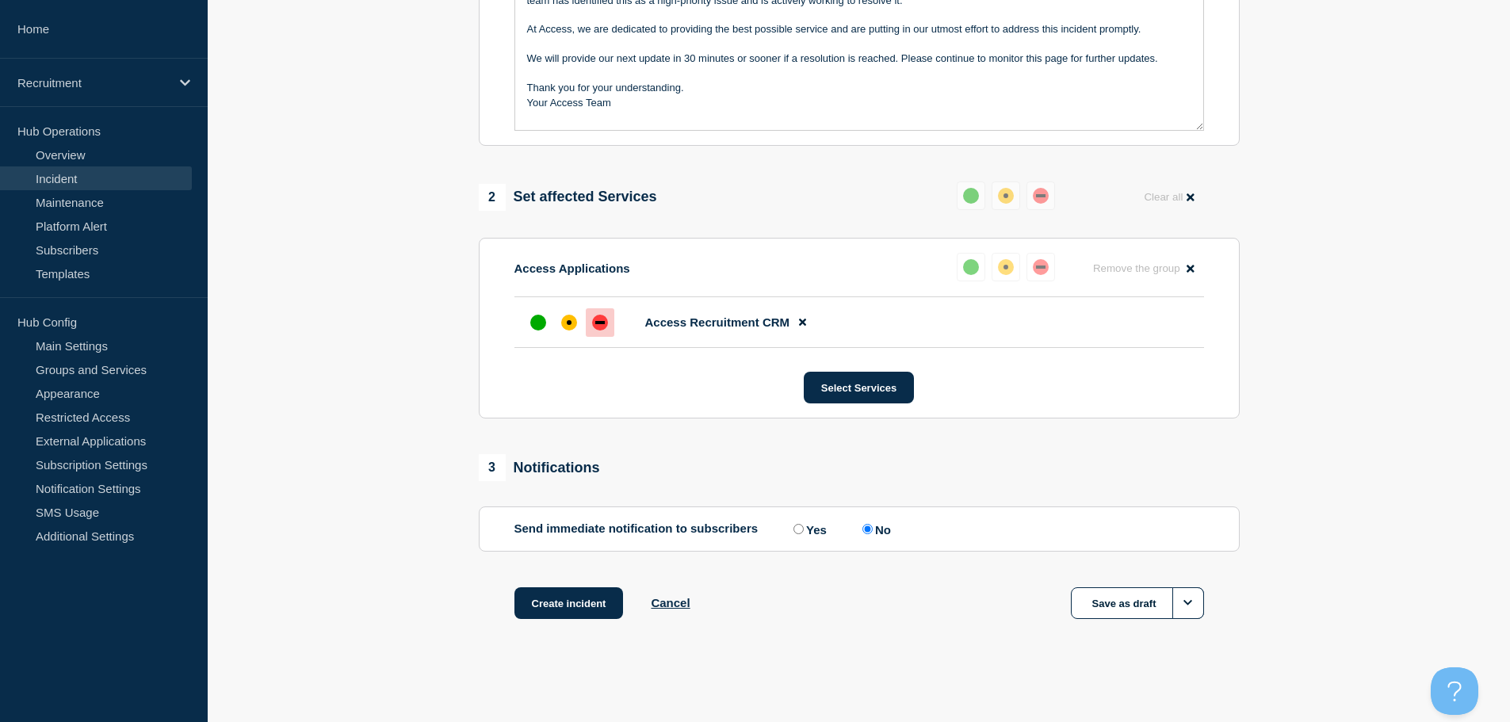
click at [811, 529] on label "Yes" at bounding box center [807, 528] width 37 height 15
click at [804, 529] on input "Yes" at bounding box center [798, 529] width 10 height 10
radio input "true"
radio input "false"
click at [575, 607] on button "Create incident" at bounding box center [568, 603] width 109 height 32
